Goal: Contribute content

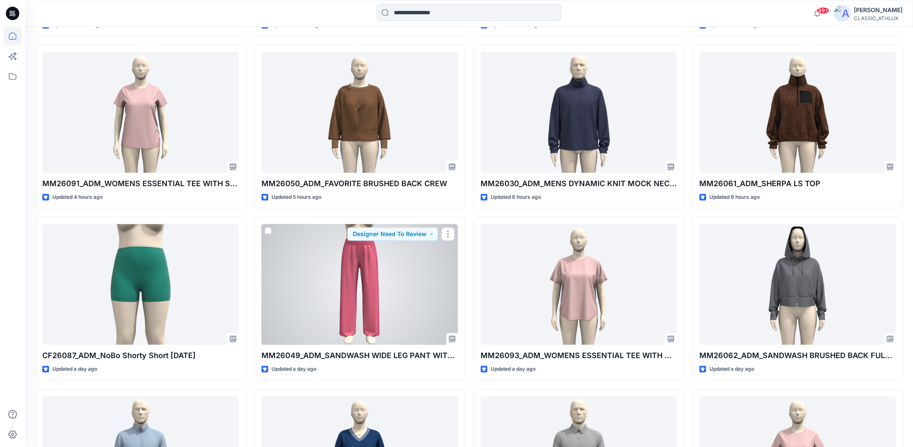
scroll to position [605, 0]
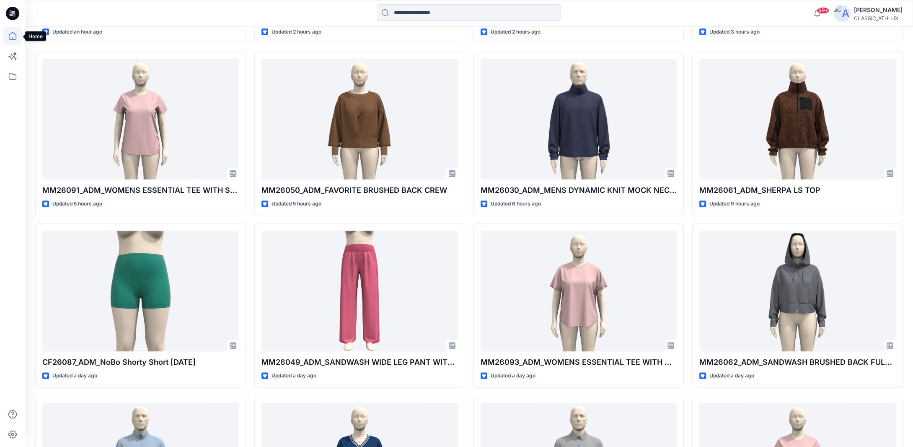
click at [14, 36] on icon at bounding box center [12, 36] width 18 height 18
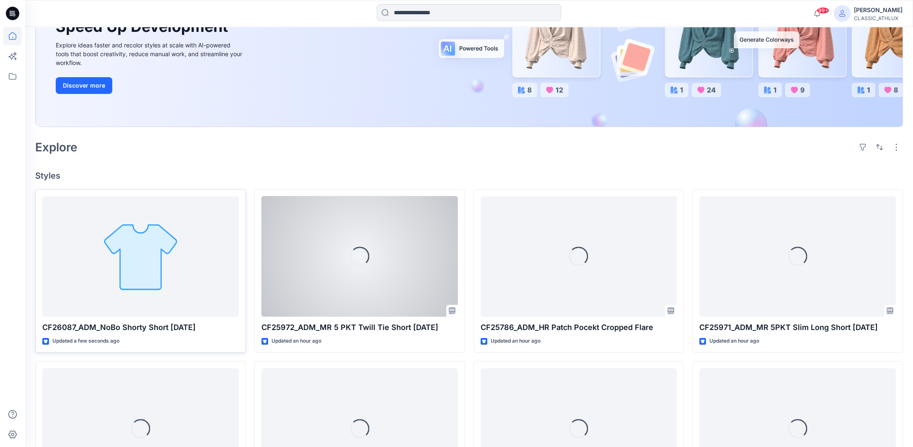
scroll to position [126, 0]
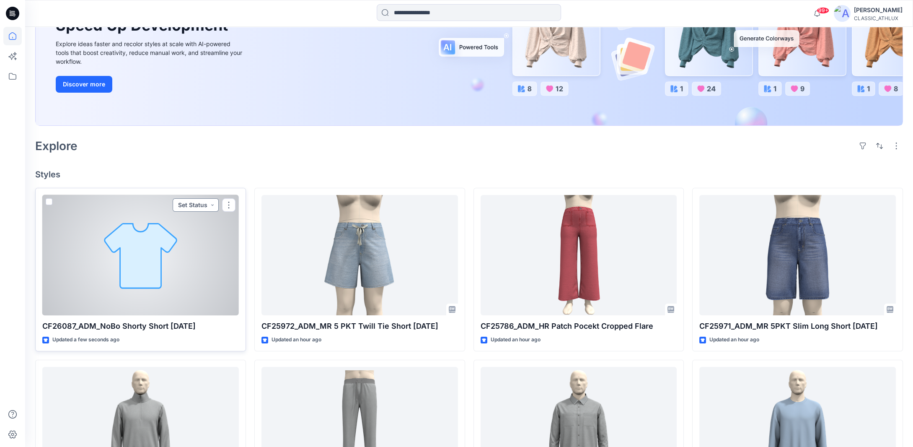
click at [213, 208] on button "Set Status" at bounding box center [196, 204] width 46 height 13
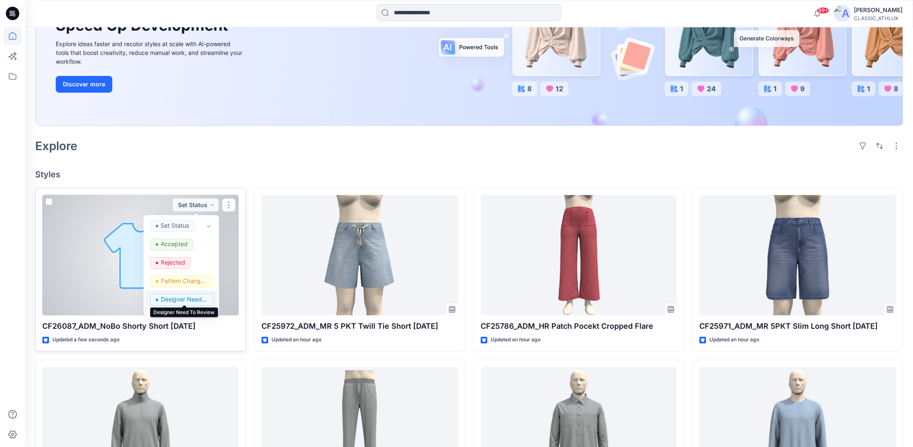
click at [190, 297] on p "Designer Need To Review" at bounding box center [183, 299] width 47 height 11
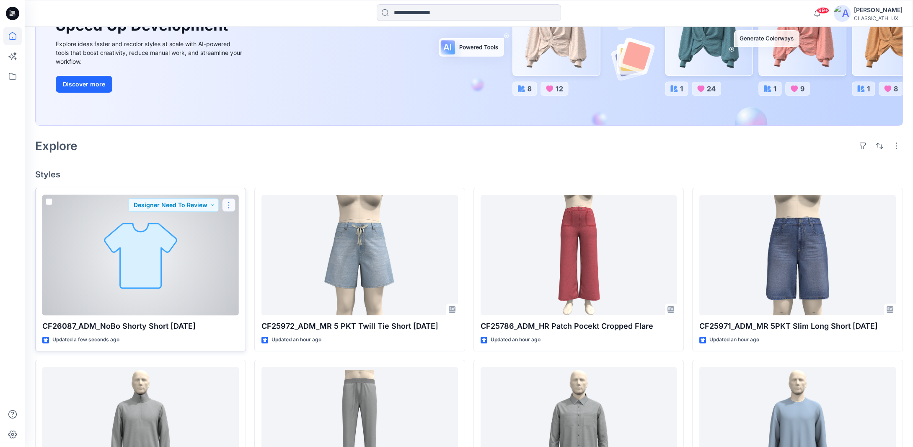
click at [231, 202] on button "button" at bounding box center [228, 204] width 13 height 13
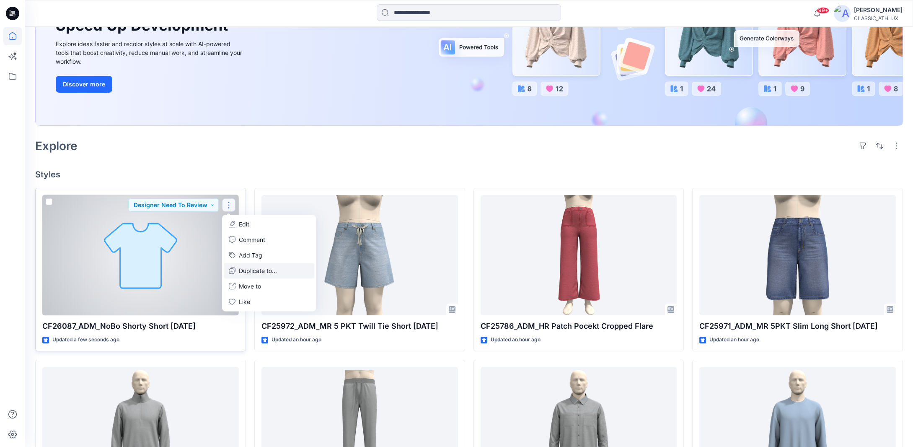
click at [238, 268] on button "Duplicate to..." at bounding box center [269, 271] width 91 height 16
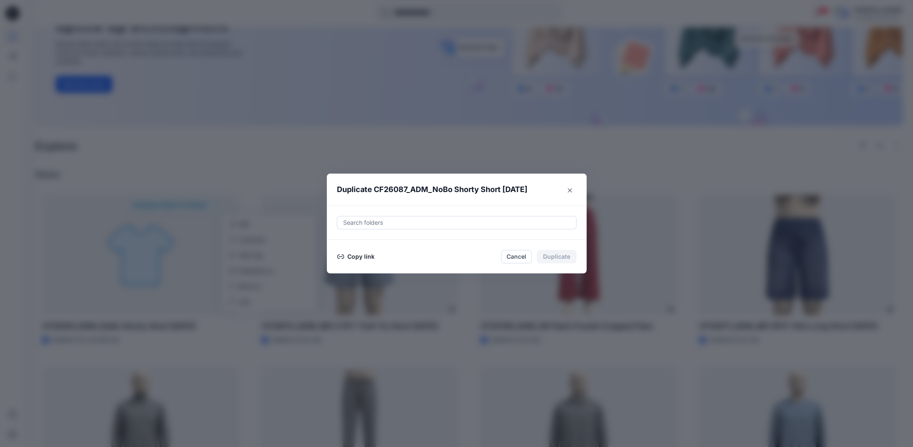
click at [352, 255] on button "Copy link" at bounding box center [356, 256] width 38 height 10
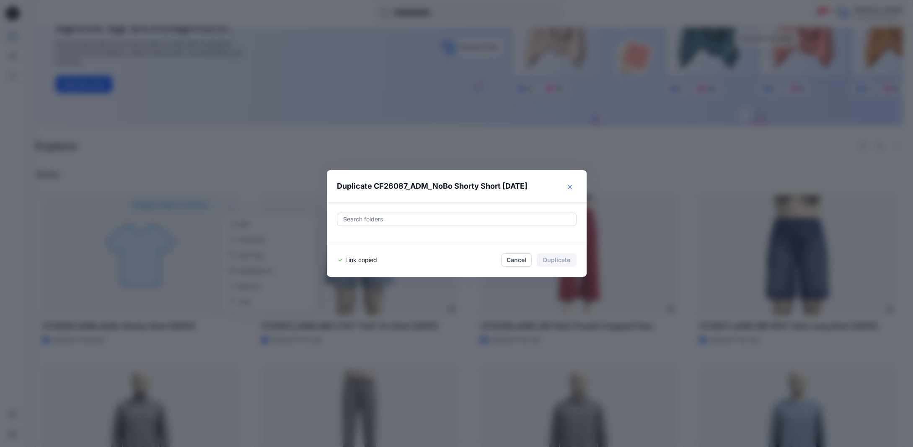
click at [570, 189] on button "Close" at bounding box center [569, 186] width 13 height 13
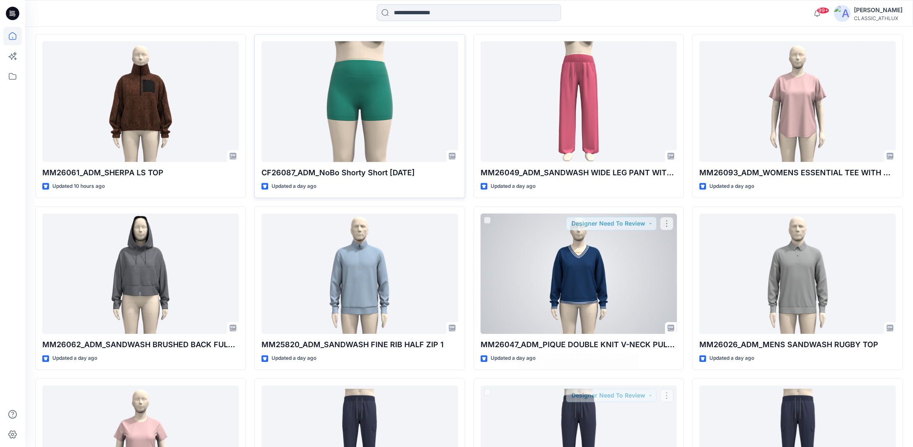
scroll to position [748, 0]
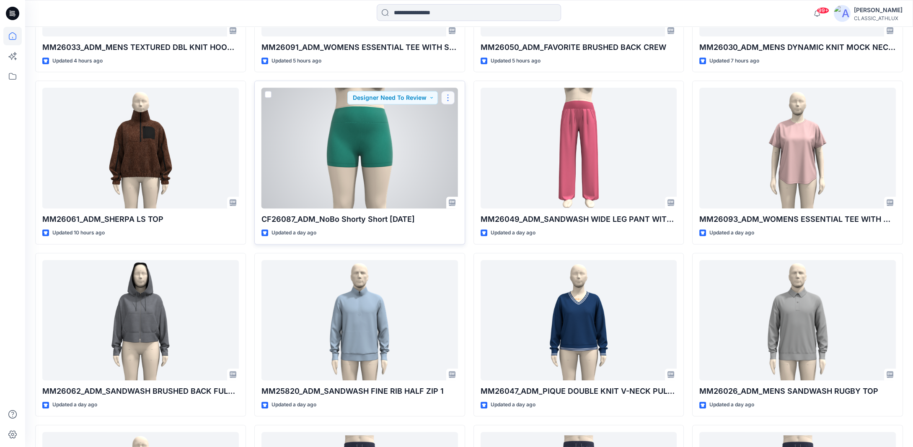
click at [453, 102] on button "button" at bounding box center [447, 97] width 13 height 13
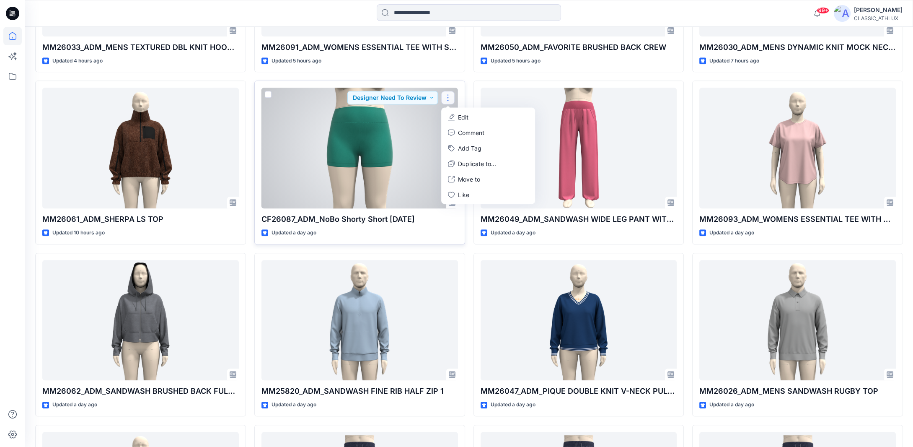
click at [467, 119] on p "Edit" at bounding box center [463, 117] width 10 height 9
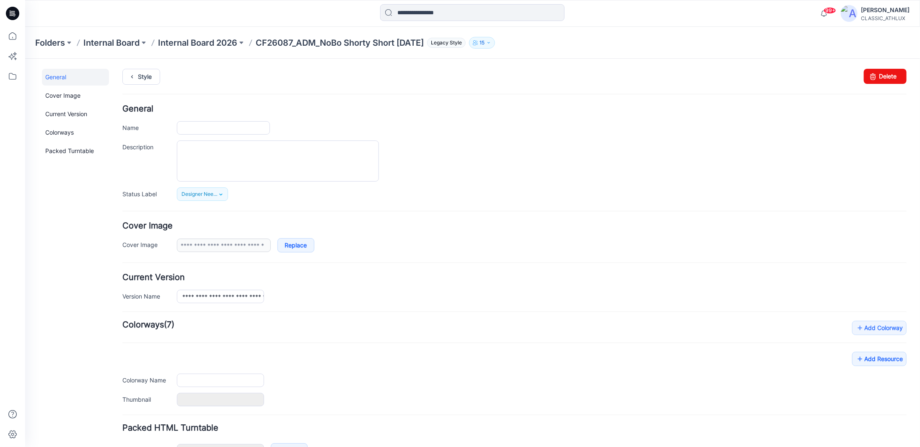
type input "**********"
type input "*********"
type input "**********"
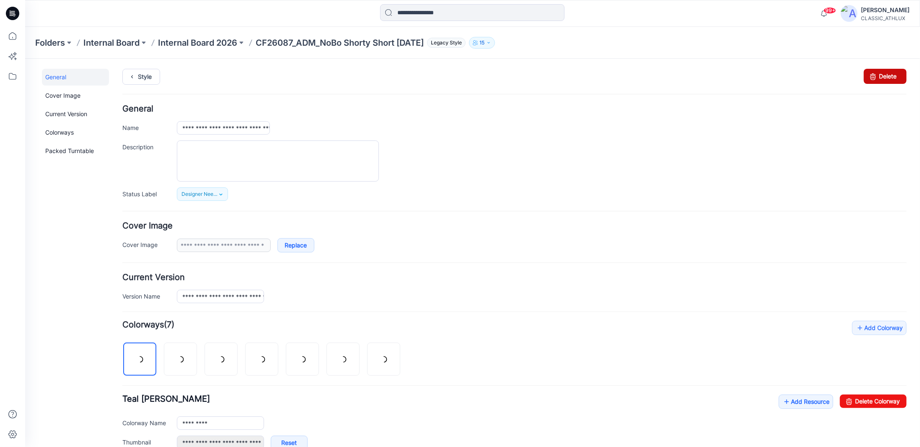
click at [869, 76] on icon at bounding box center [873, 75] width 12 height 15
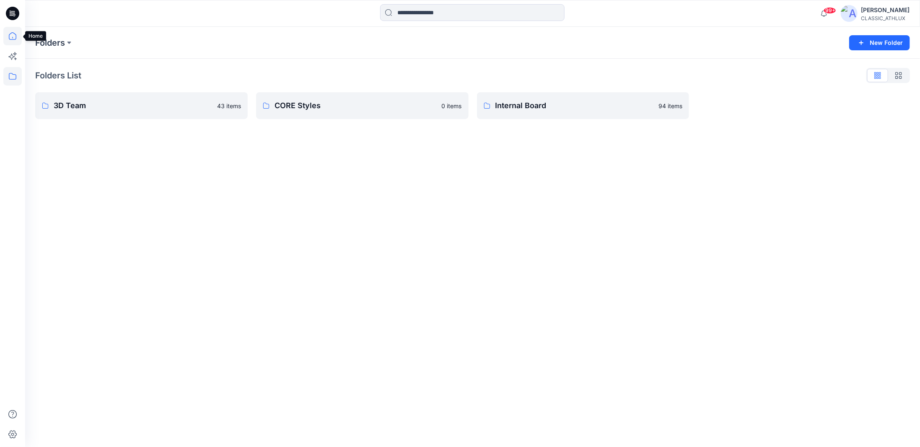
click at [11, 37] on icon at bounding box center [12, 36] width 18 height 18
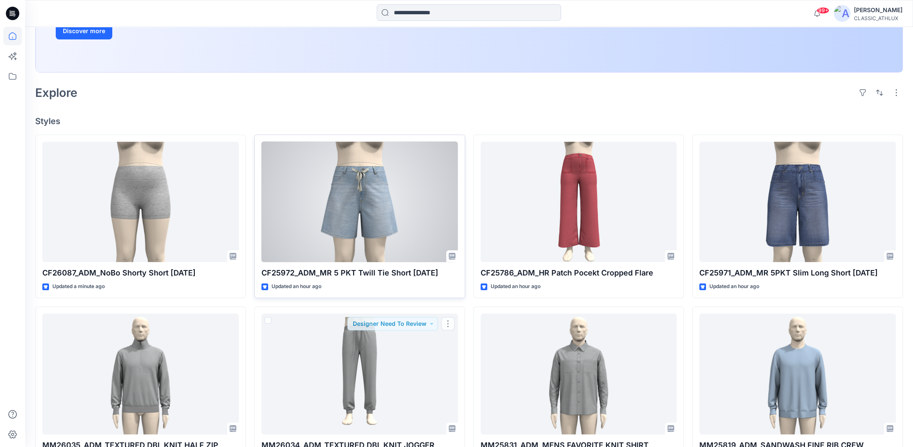
scroll to position [78, 0]
